Goal: Task Accomplishment & Management: Use online tool/utility

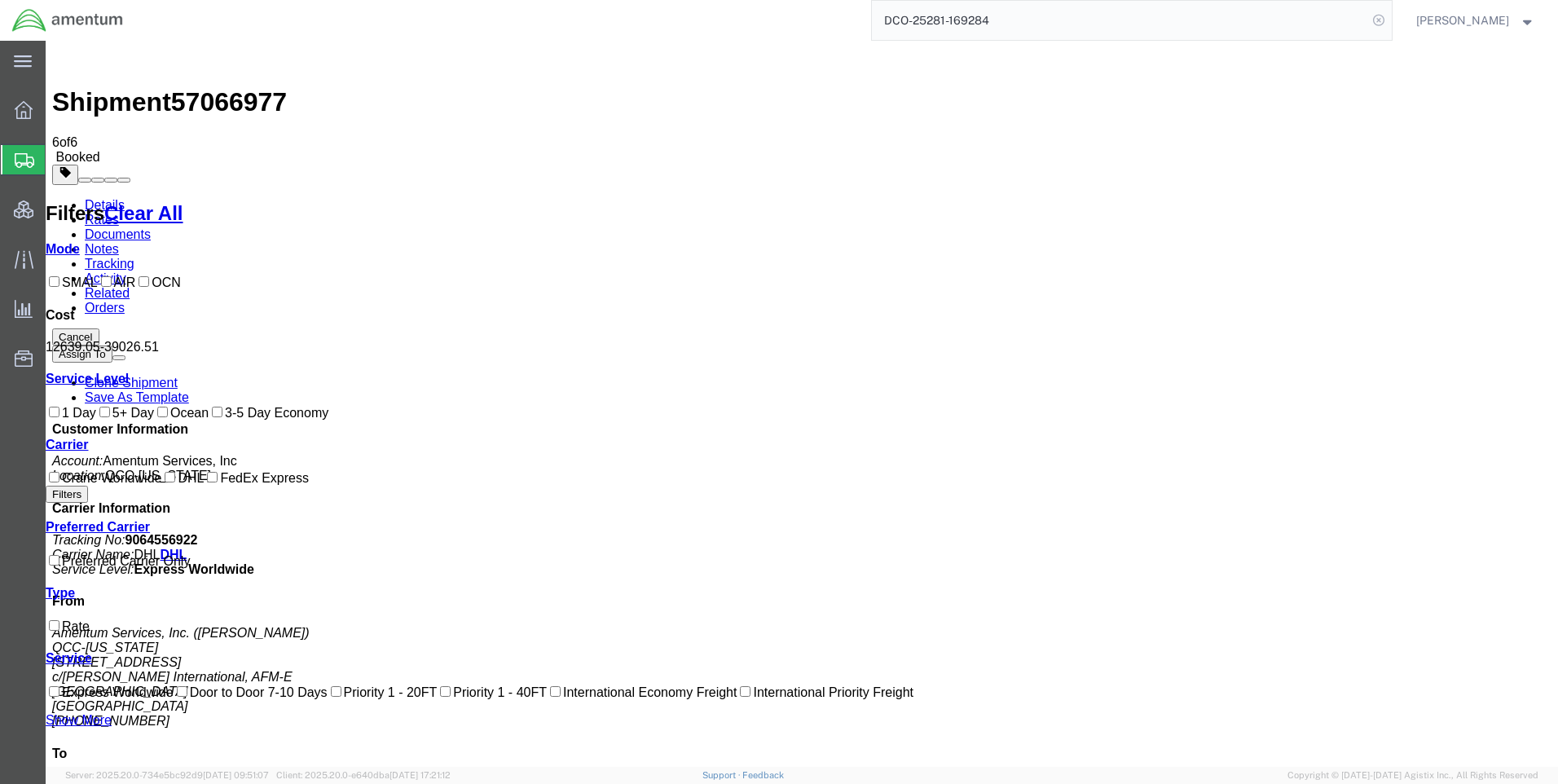
click at [1381, 25] on icon at bounding box center [1378, 20] width 23 height 23
click at [1385, 19] on icon at bounding box center [1378, 20] width 23 height 23
paste input "57079376"
type input "57079376"
click at [1390, 16] on icon at bounding box center [1378, 20] width 23 height 23
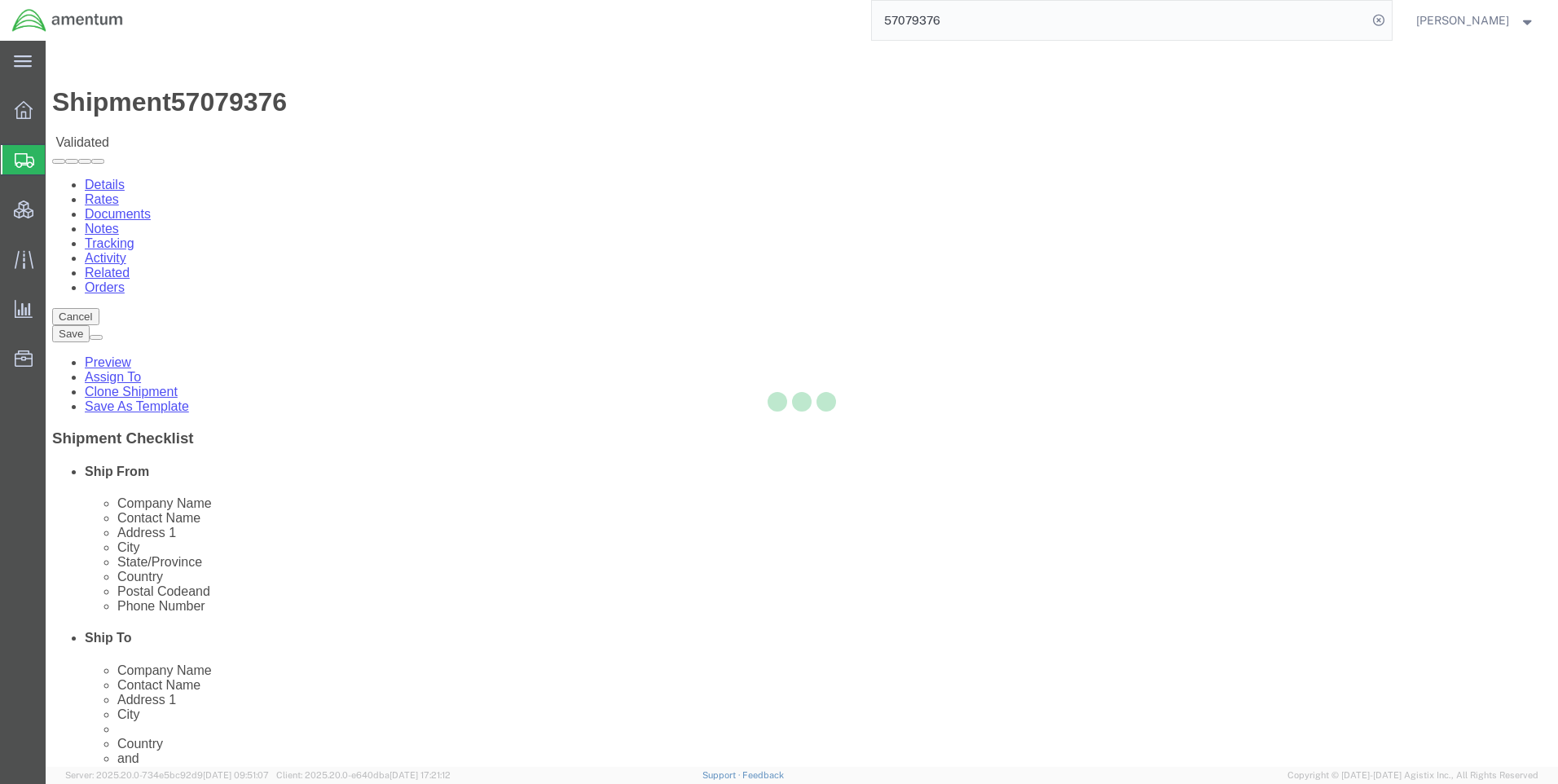
select select "42668"
select select "42637"
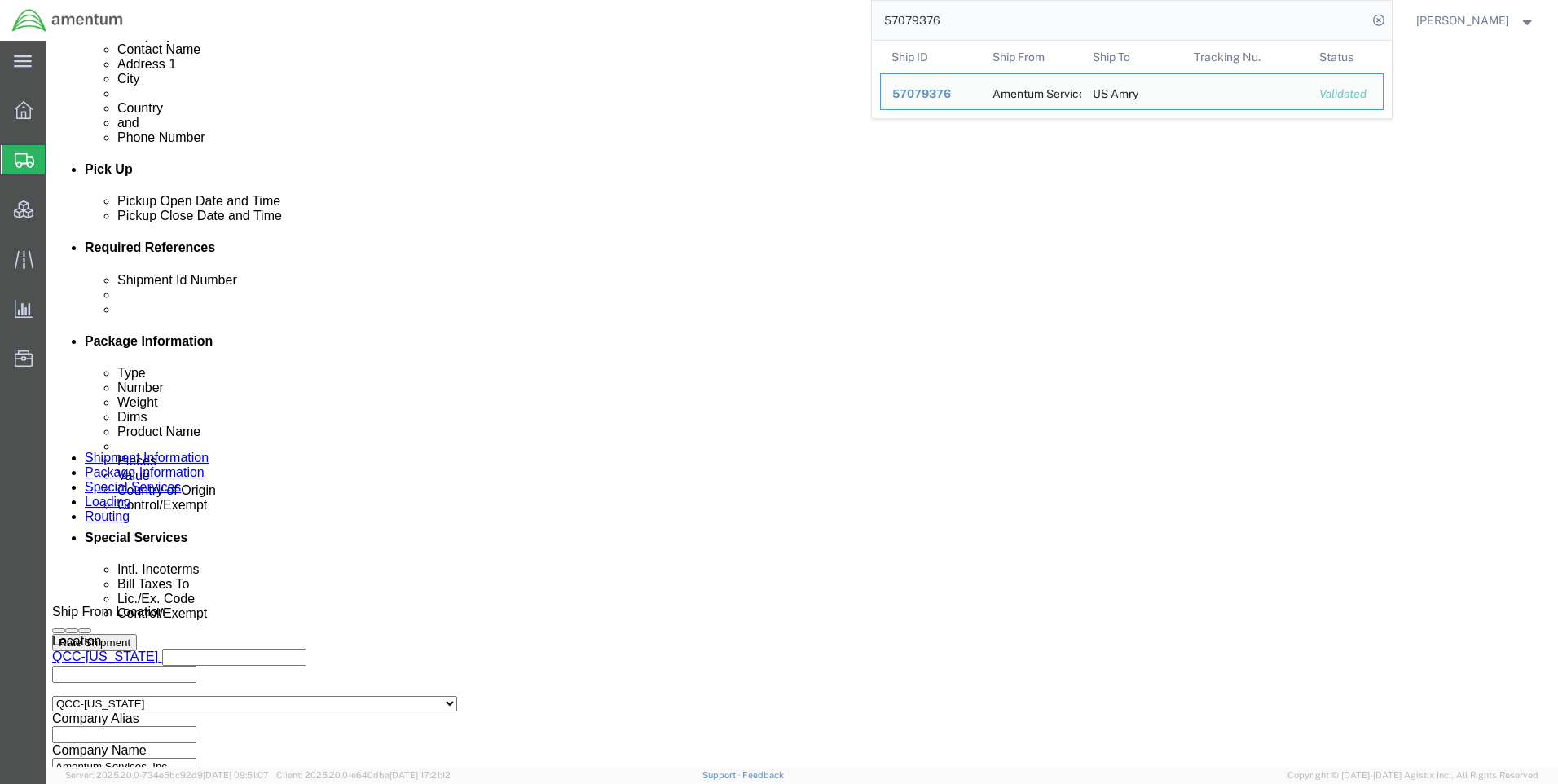
scroll to position [640, 0]
click icon
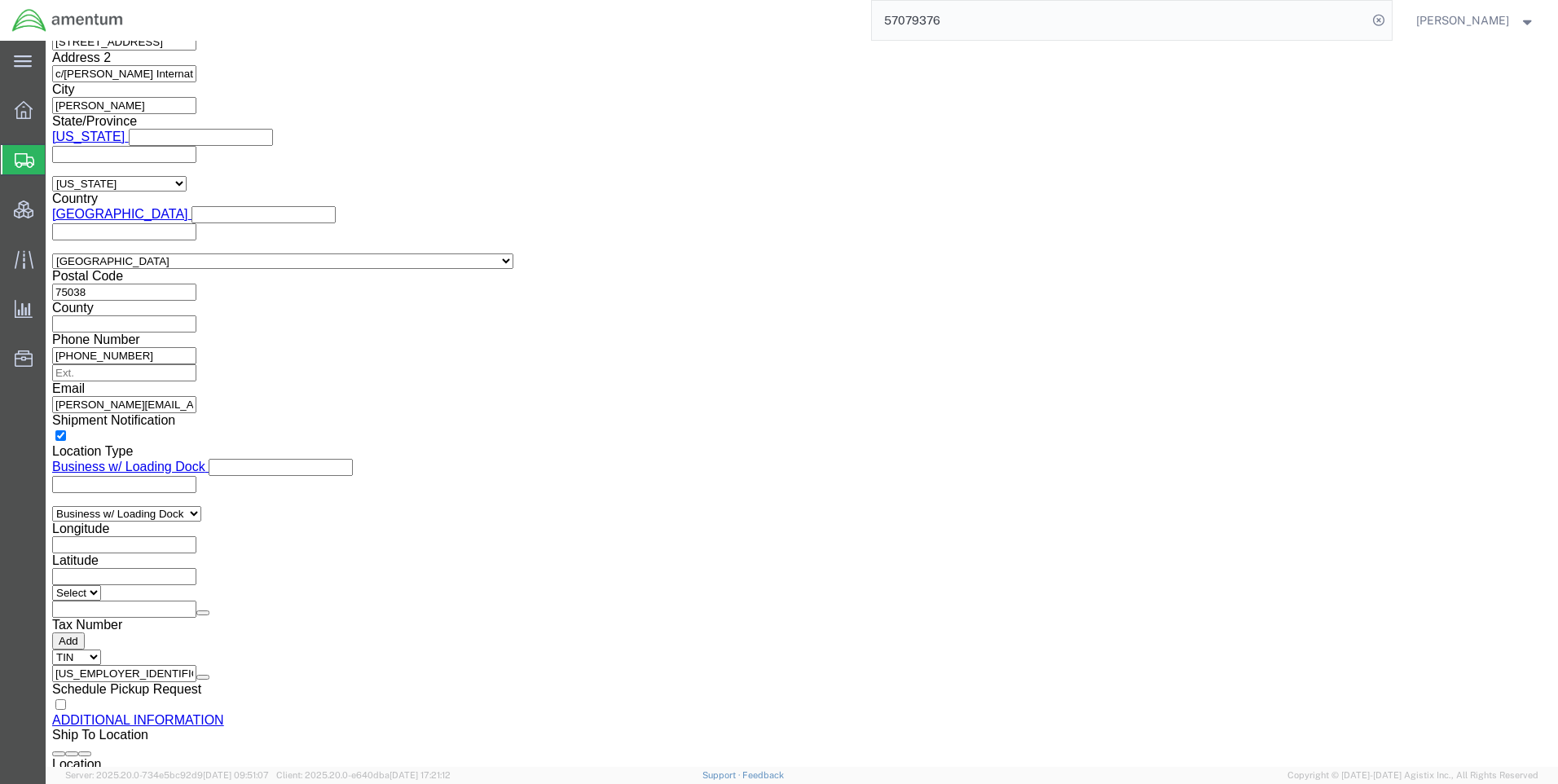
scroll to position [1210, 0]
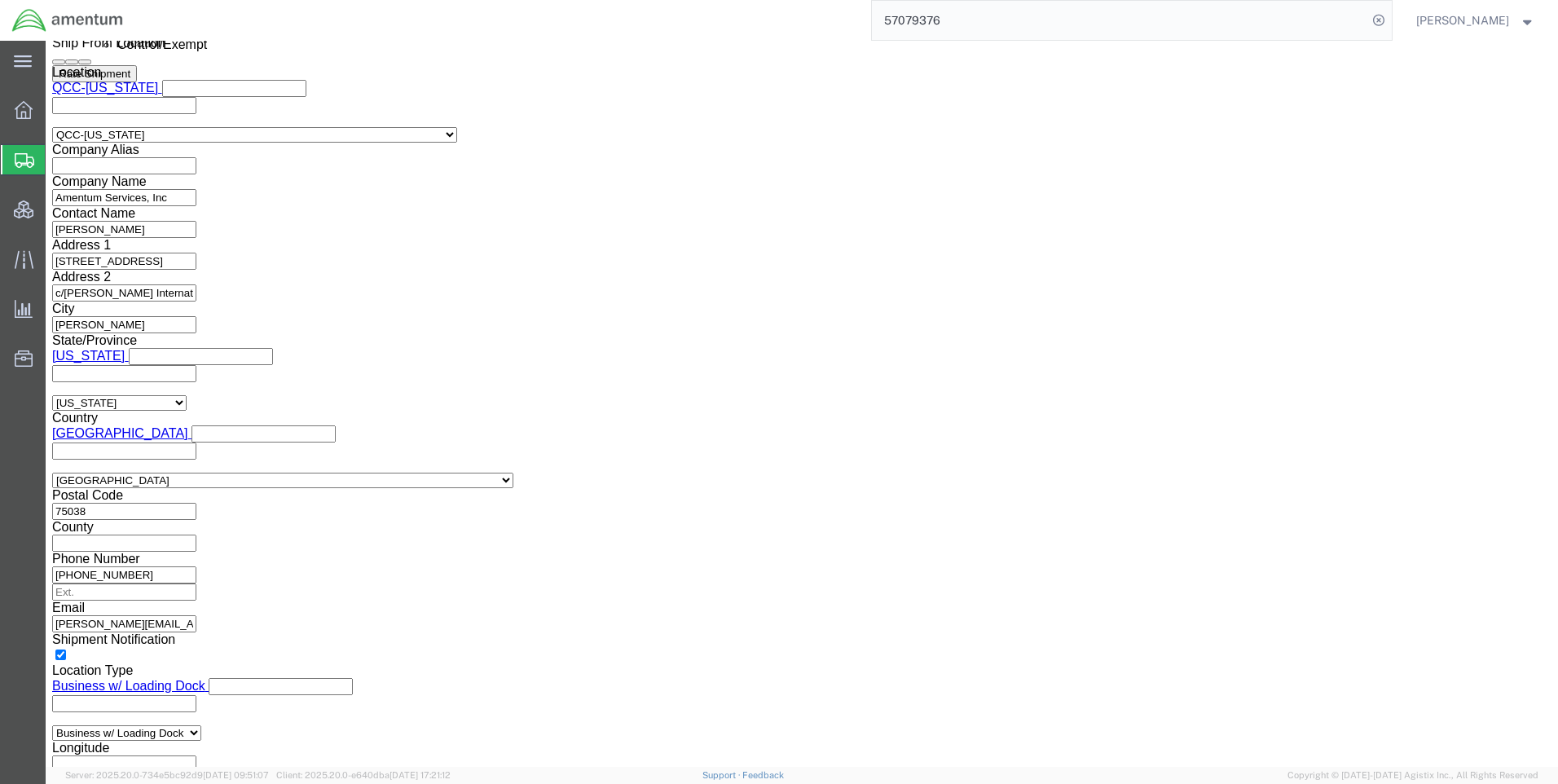
paste input "X20251009816638"
type input "X20251009816638"
click div "Control/Exempt Select ATF BIS DEA EPA FDA FTR ITAR OFAC Other (OPA) Lic./Ex. Co…"
click select "Select AES-Direct EEI Carrier File EEI EEI Exempt"
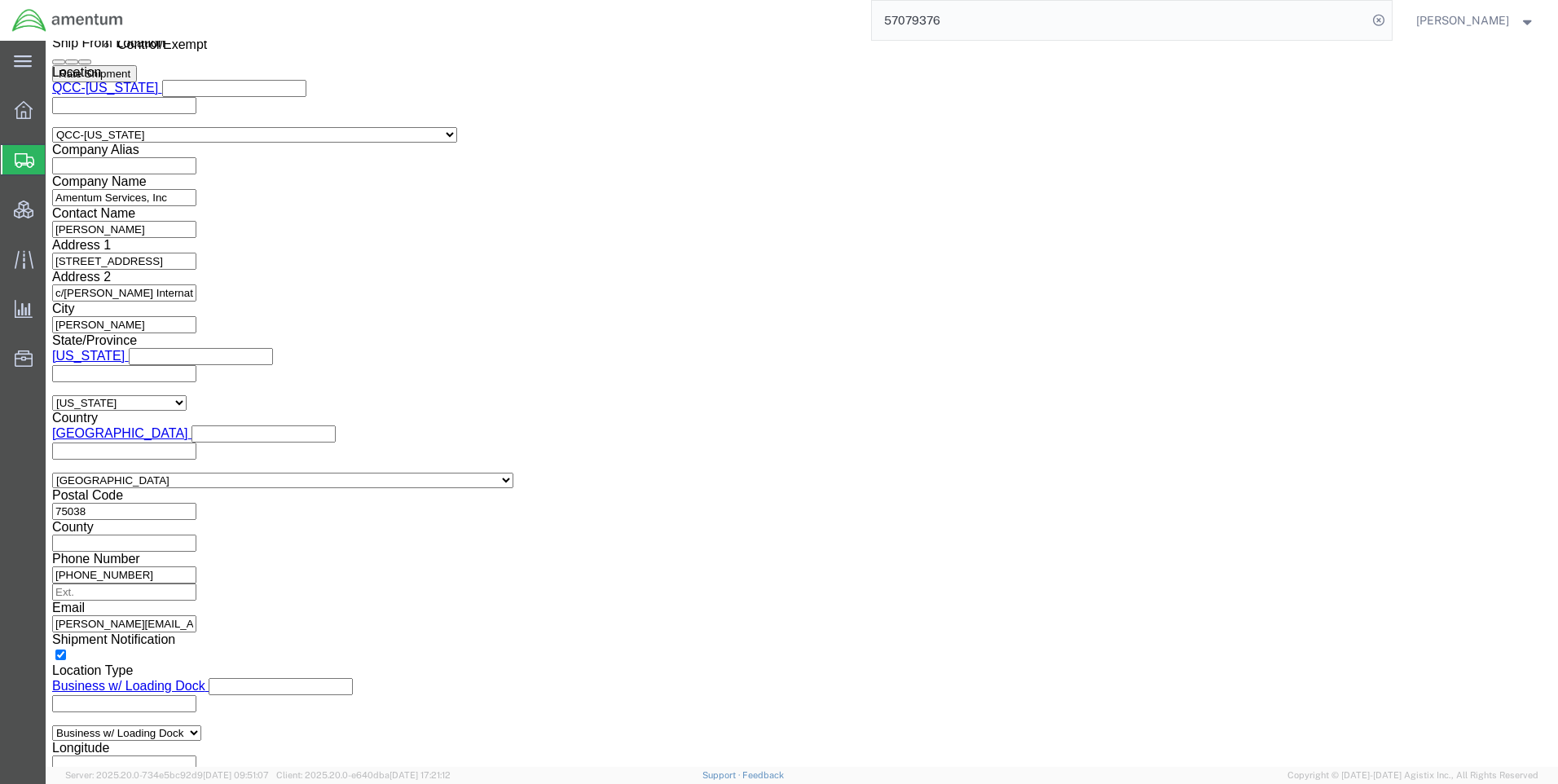
click select "Select AES-Direct EEI Carrier File EEI EEI Exempt"
select select "AESD"
click select "Select AES-Direct EEI Carrier File EEI EEI Exempt"
click button "Save"
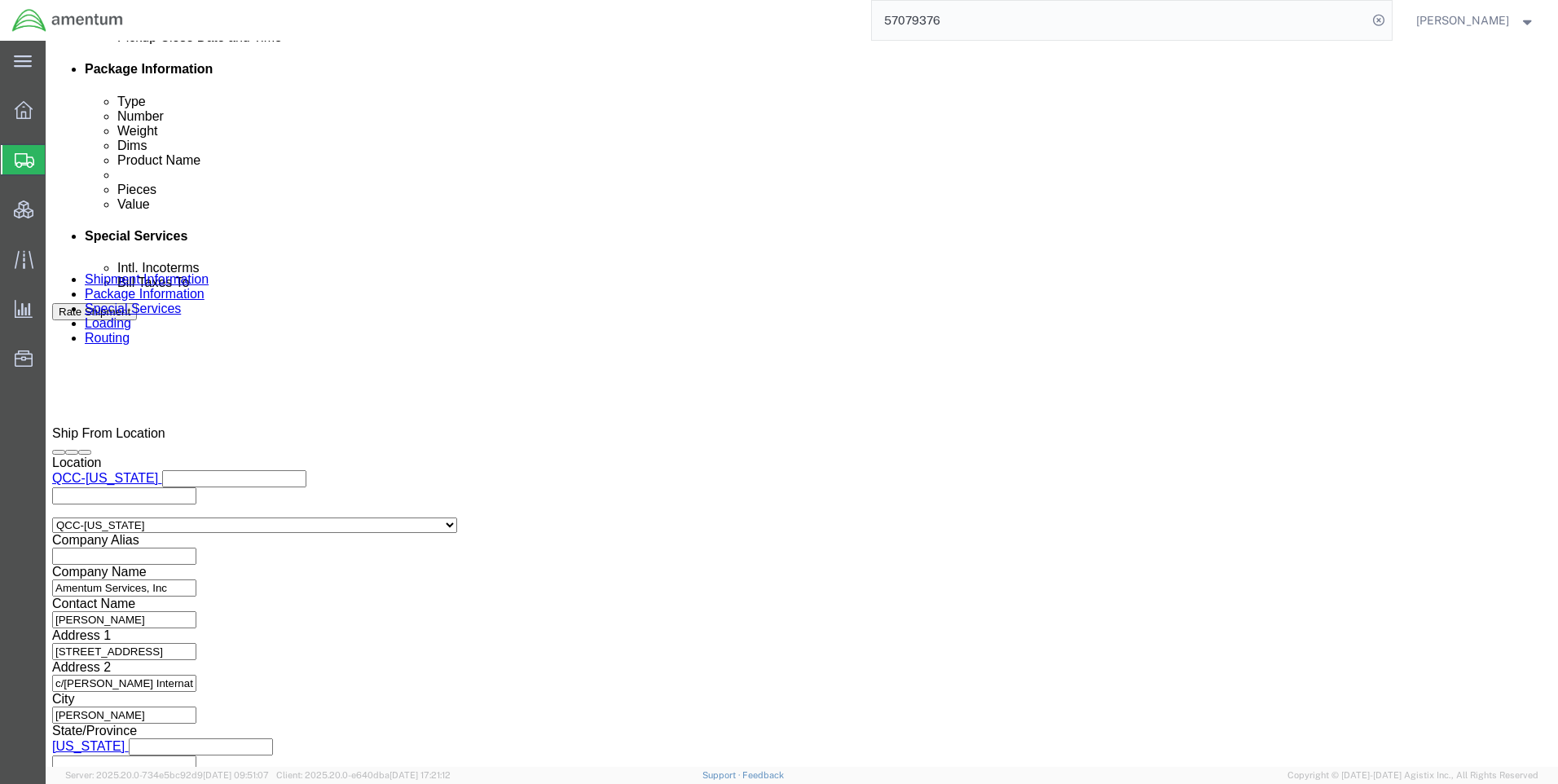
scroll to position [802, 0]
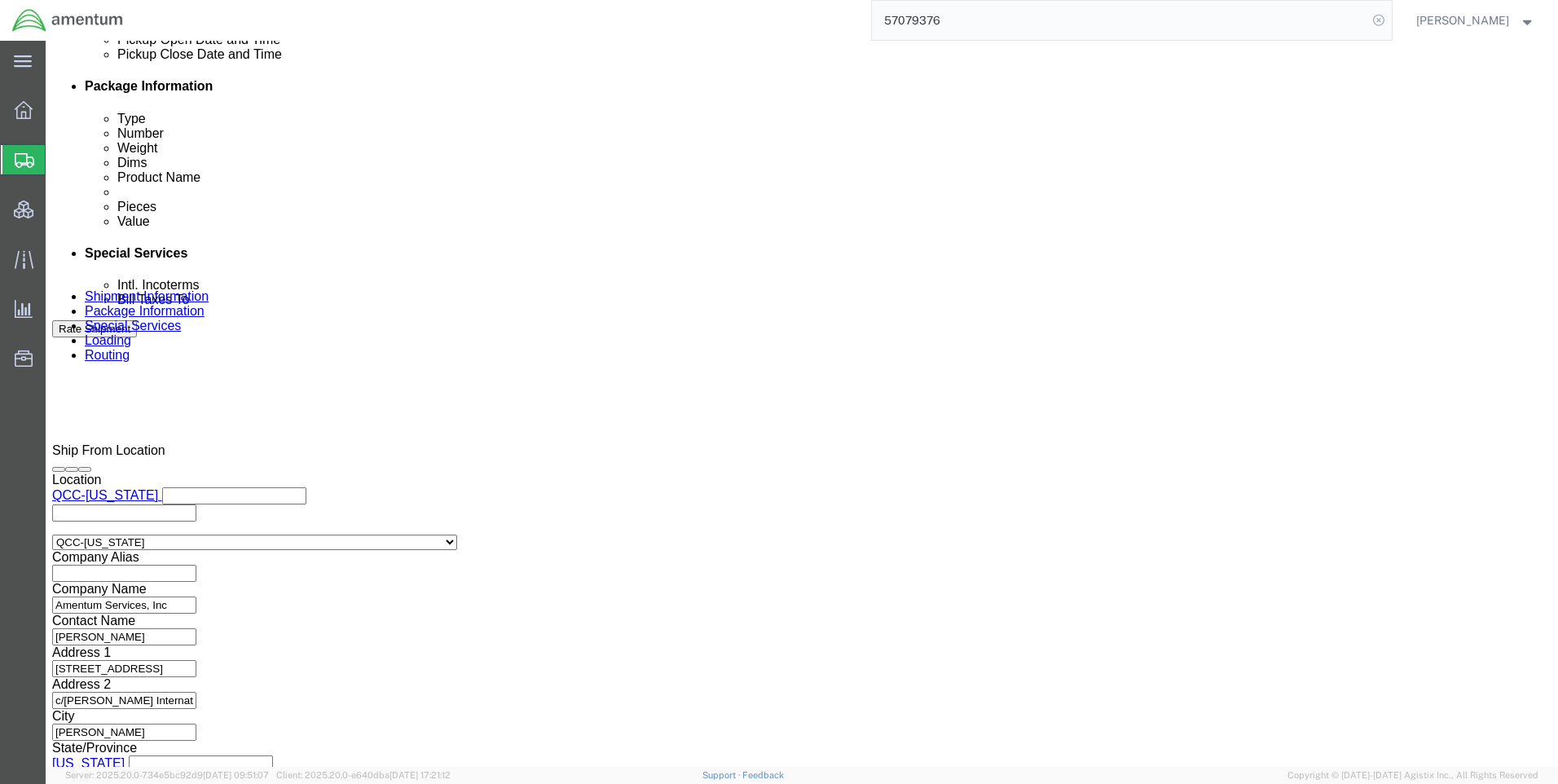
click at [1390, 23] on icon at bounding box center [1378, 20] width 23 height 23
click at [1390, 19] on icon at bounding box center [1378, 20] width 23 height 23
paste input "DCO-25281-169288"
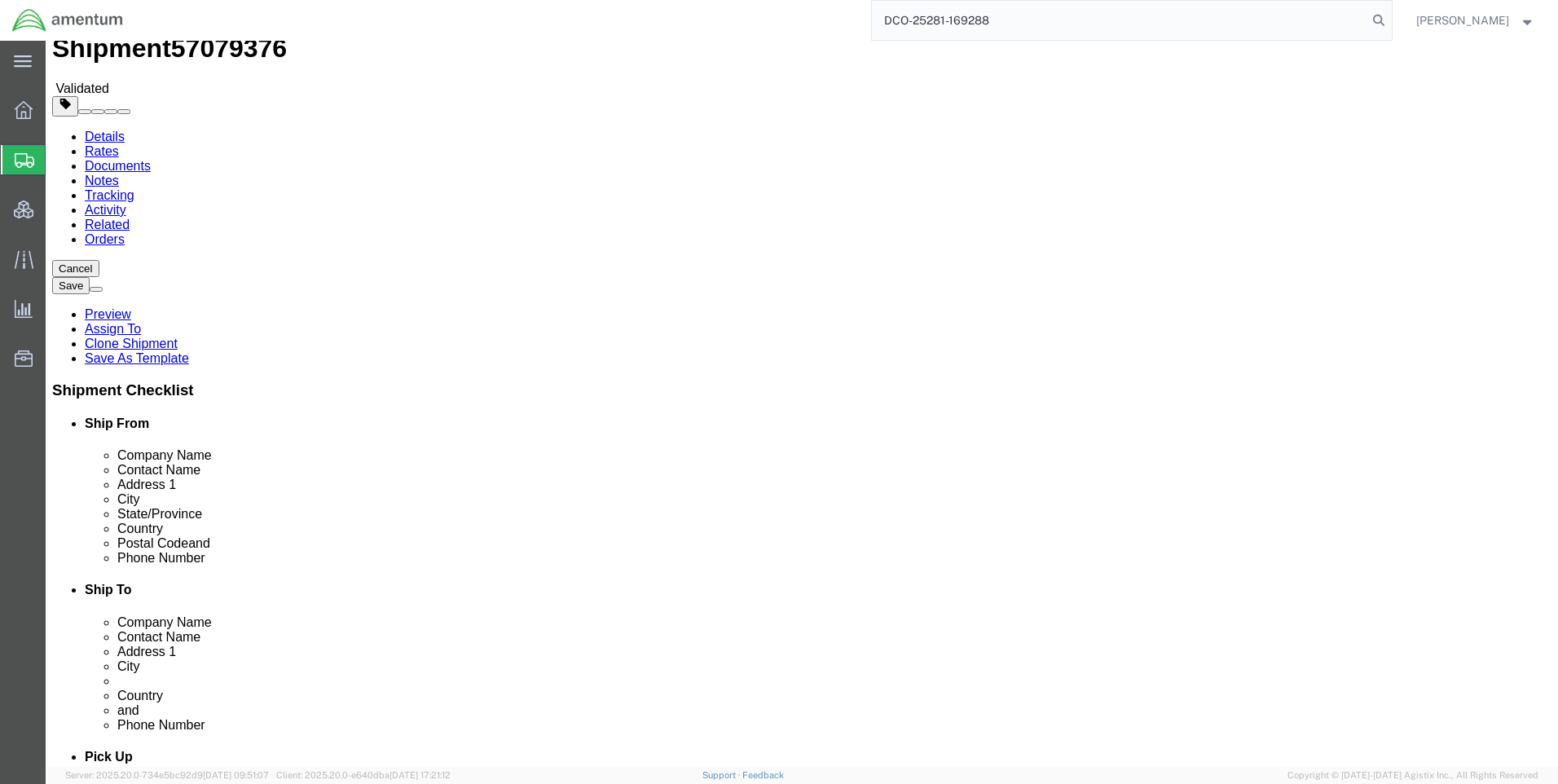
scroll to position [0, 0]
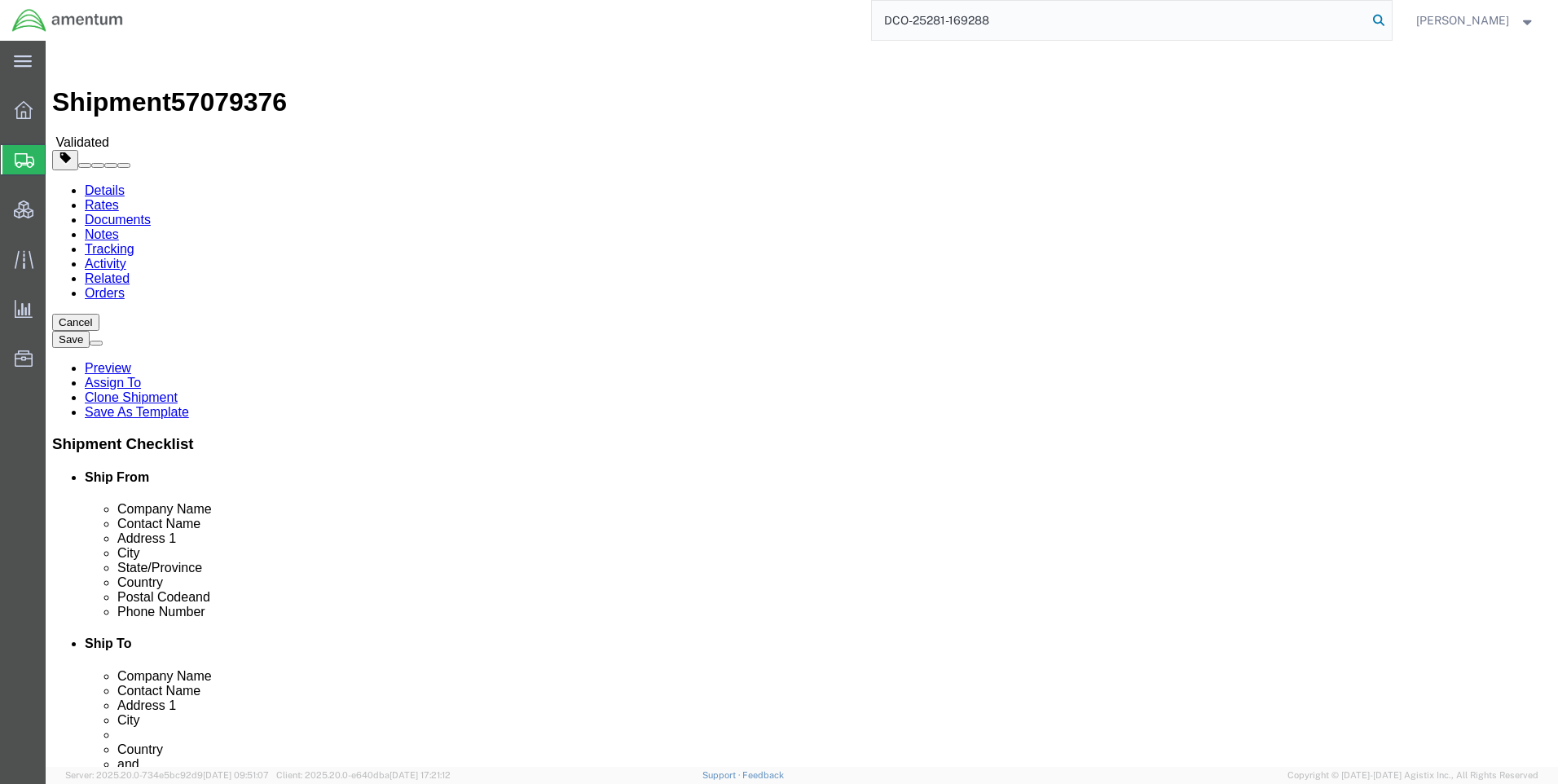
type input "DCO-25281-169288"
click at [1389, 18] on icon at bounding box center [1378, 20] width 23 height 23
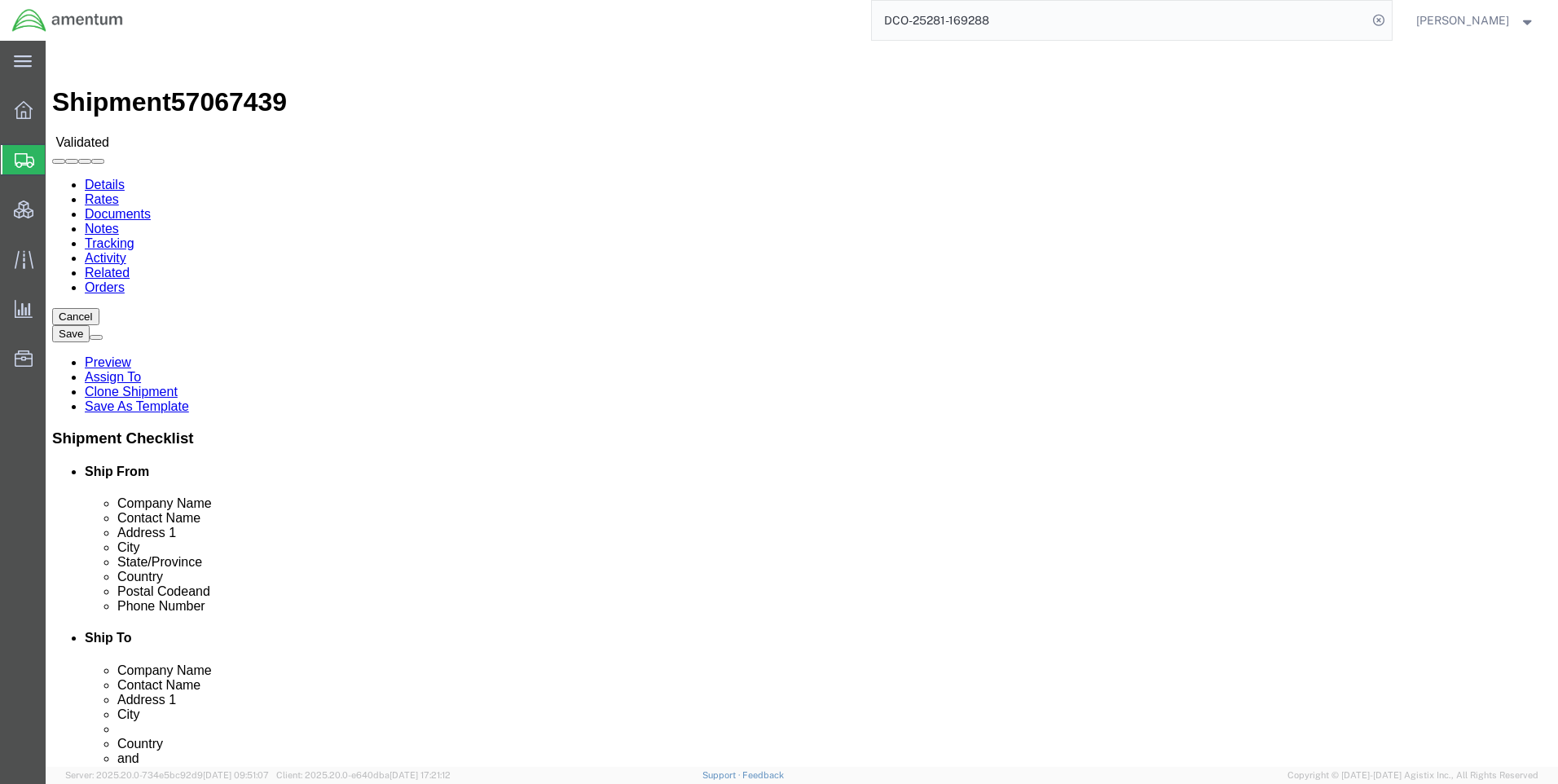
select select "42668"
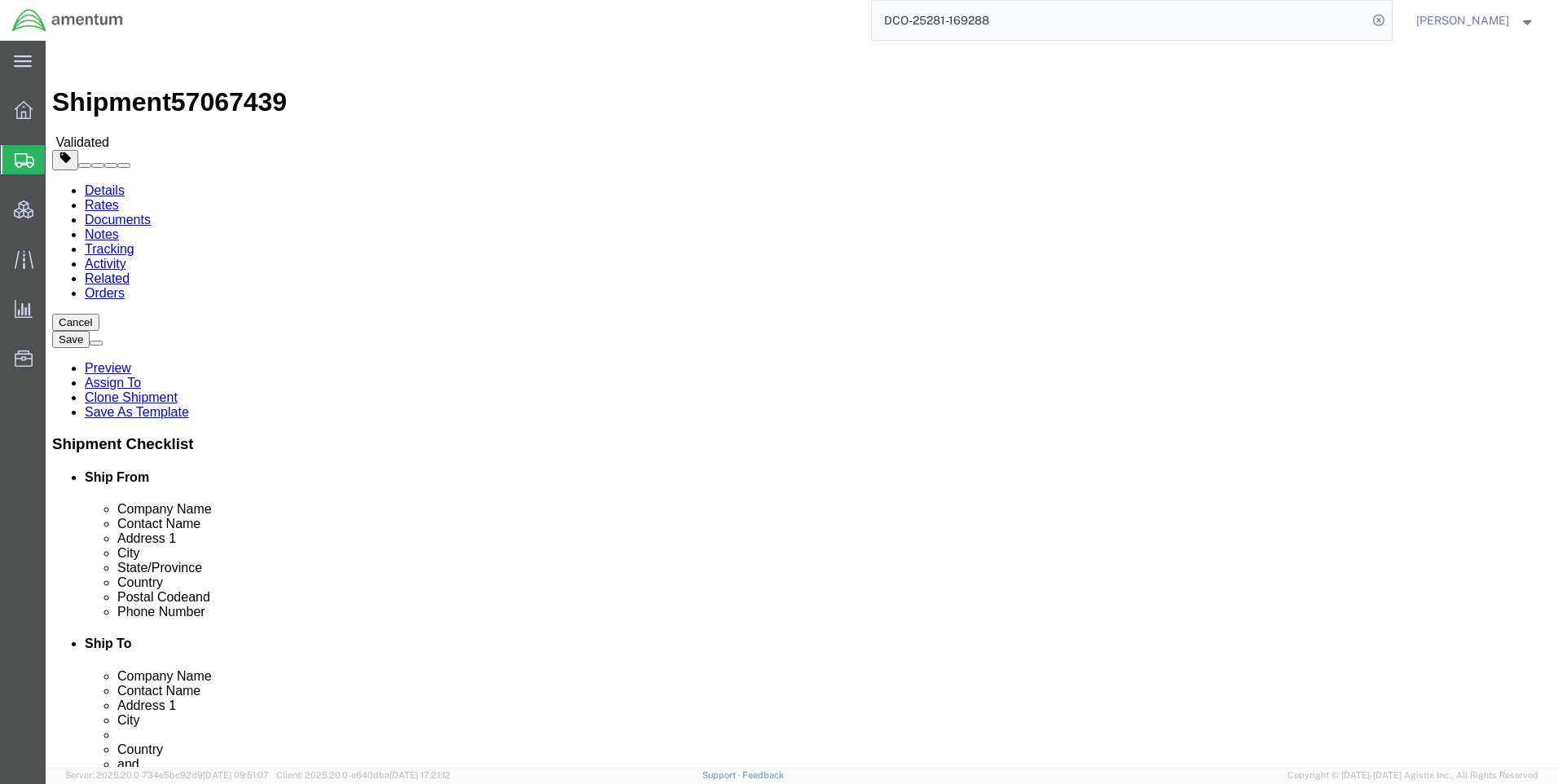
click link "Special Services"
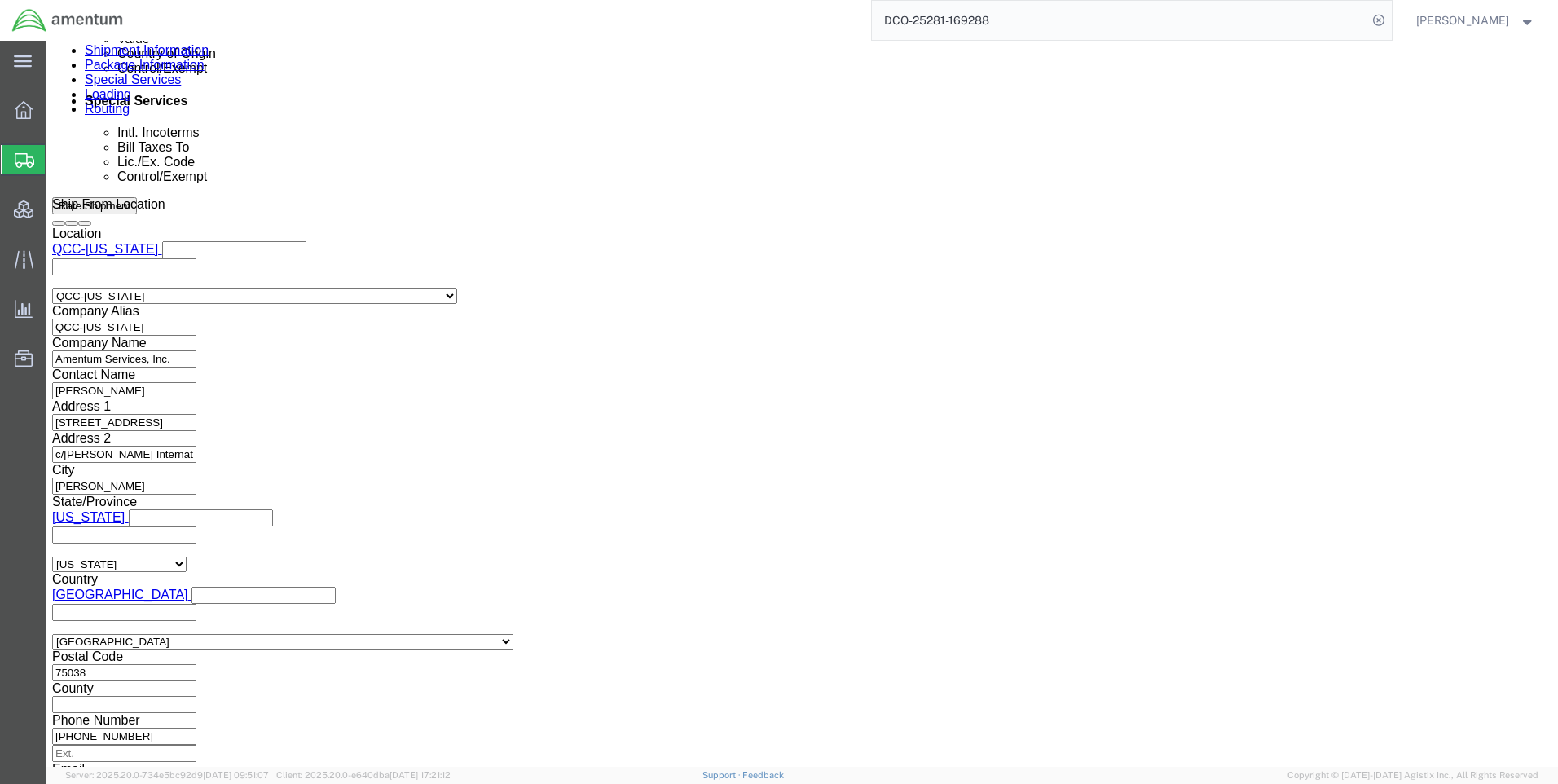
scroll to position [1059, 0]
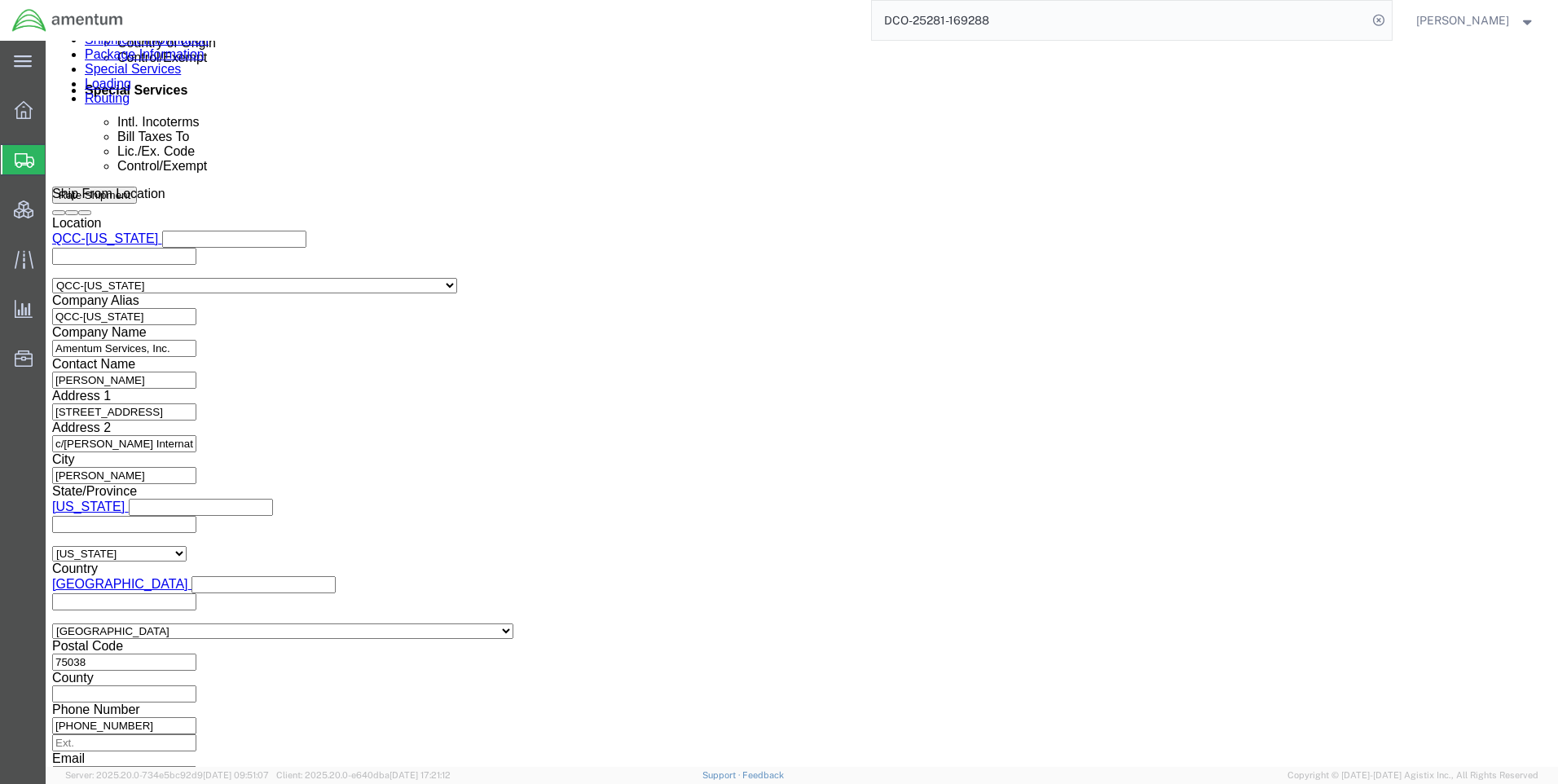
click button "Rate Shipment"
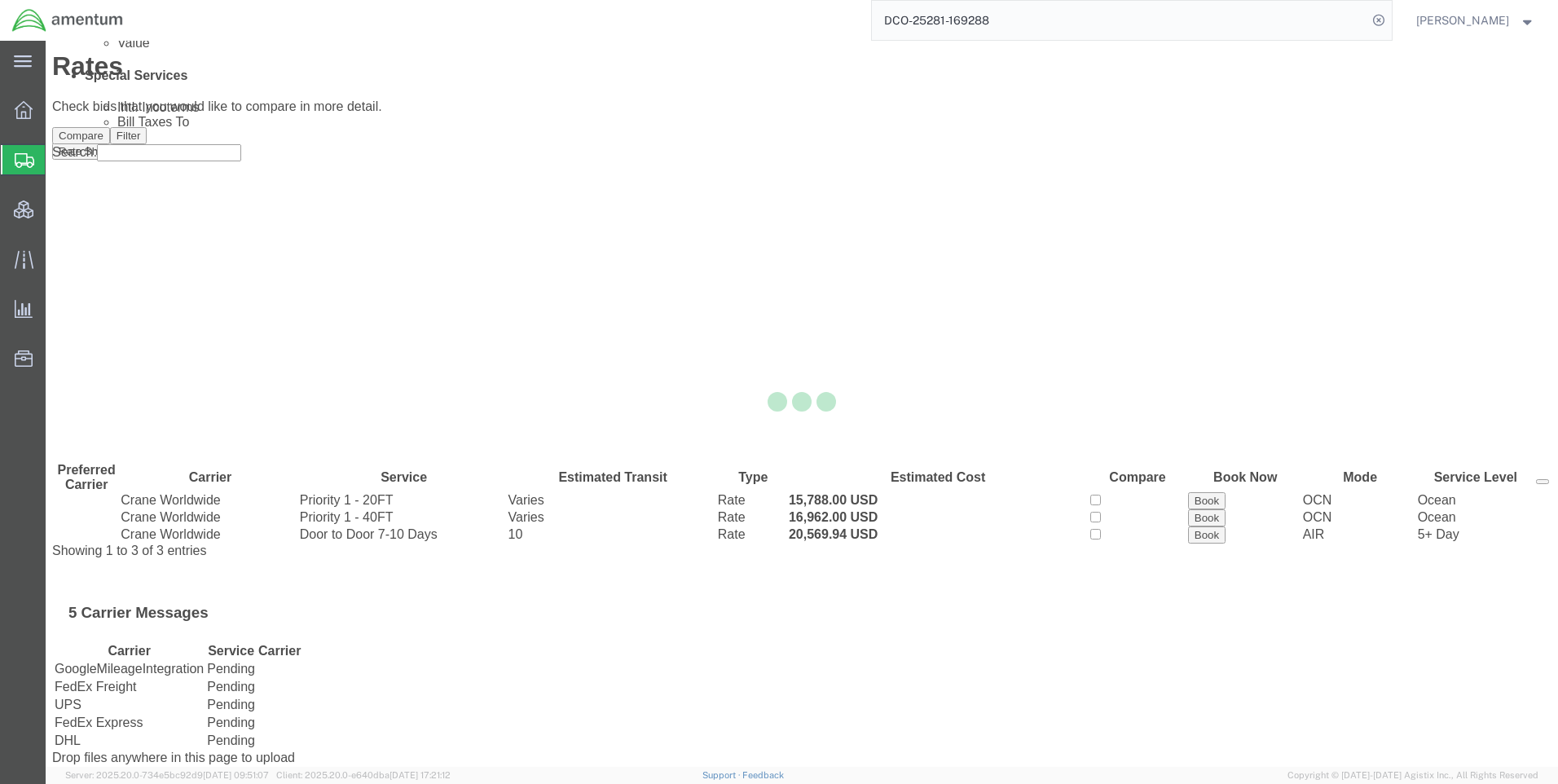
scroll to position [0, 0]
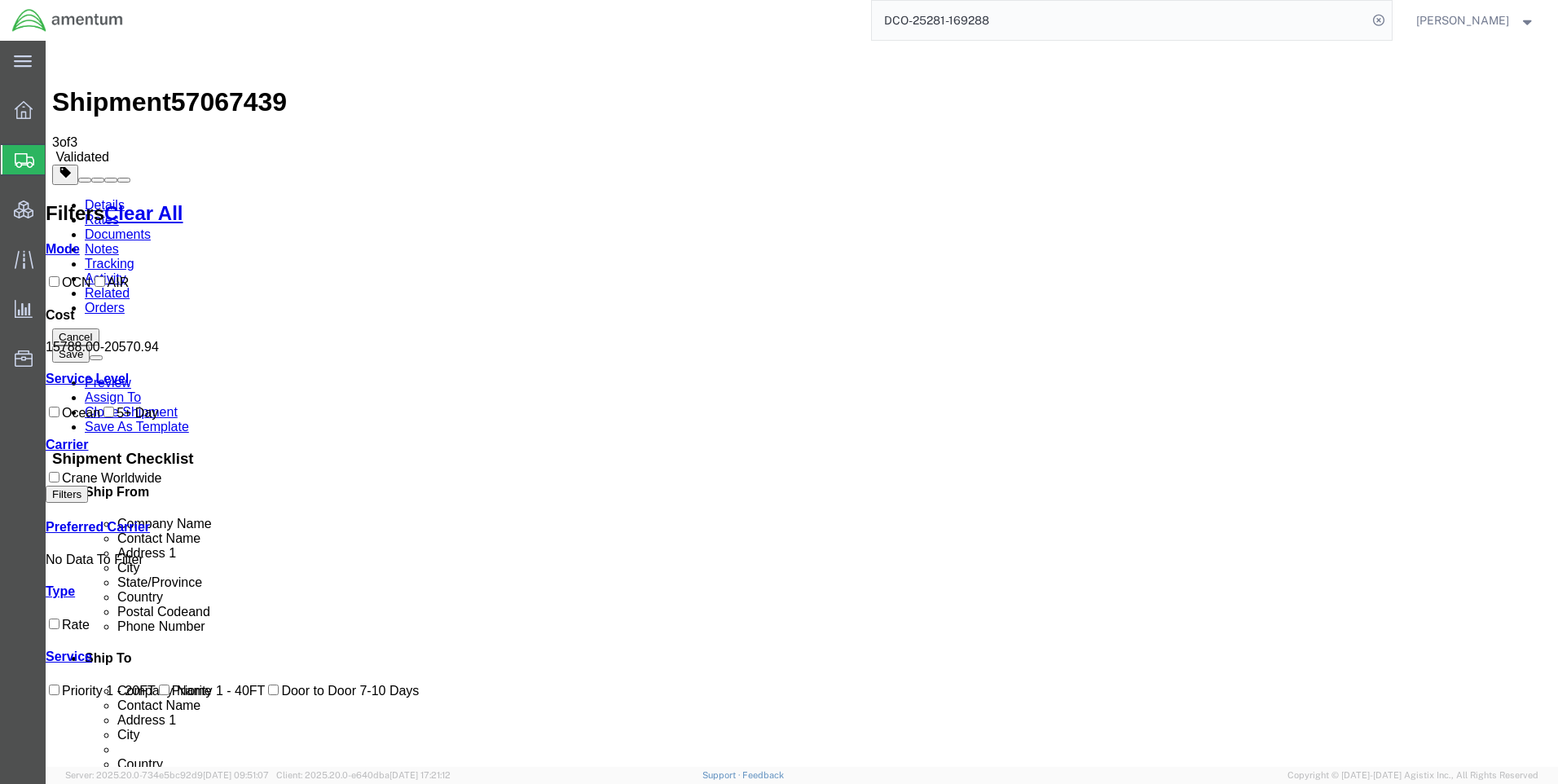
click at [242, 87] on span "57067439" at bounding box center [229, 102] width 116 height 29
copy span "57067439"
